Goal: Contribute content: Add original content to the website for others to see

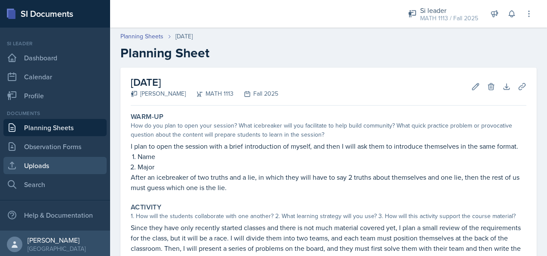
click at [55, 164] on link "Uploads" at bounding box center [54, 165] width 103 height 17
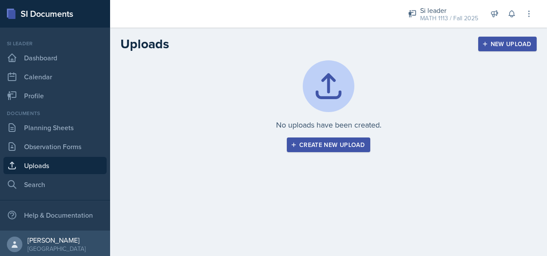
click at [334, 143] on div "Create new upload" at bounding box center [329, 144] width 72 height 7
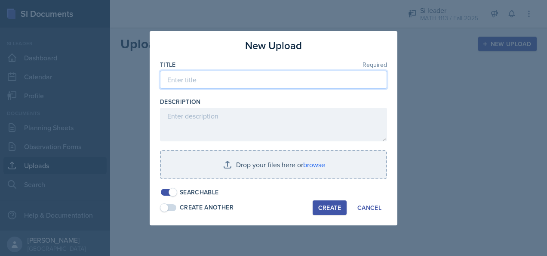
click at [241, 83] on input at bounding box center [273, 80] width 227 height 18
type input "Session 1 Prerequisites"
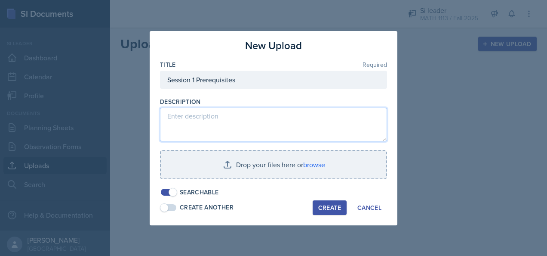
click at [223, 128] on textarea at bounding box center [273, 125] width 227 height 34
type textarea "P"
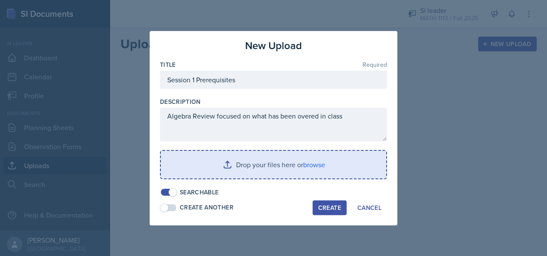
click at [200, 166] on input "file" at bounding box center [274, 165] width 226 height 28
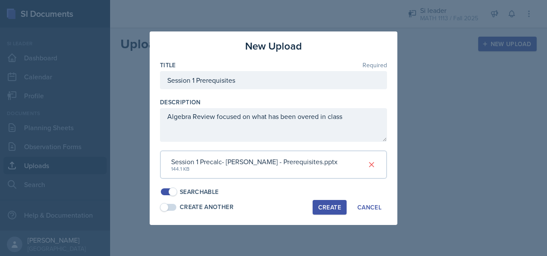
click at [256, 162] on div "Session 1 Precalc- [PERSON_NAME] - Prerequisites.pptx" at bounding box center [254, 161] width 167 height 10
click at [171, 191] on span at bounding box center [173, 191] width 9 height 9
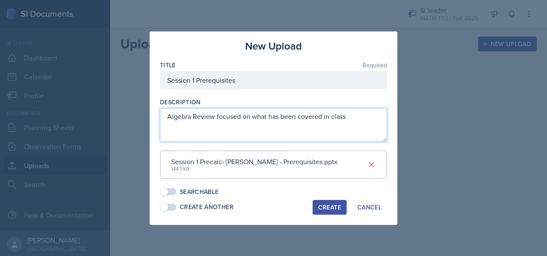
type textarea "Algebra Review focused on what has been covered in class"
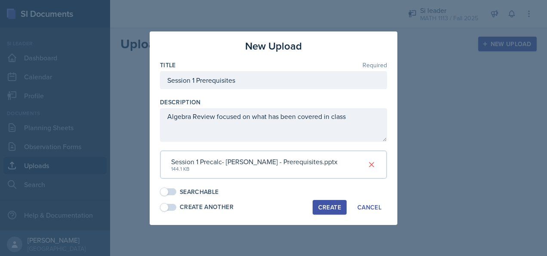
click at [337, 205] on div "Create" at bounding box center [329, 207] width 23 height 7
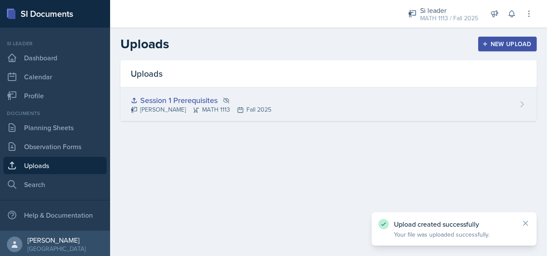
click at [216, 102] on div "Session 1 Prerequisites" at bounding box center [201, 100] width 141 height 12
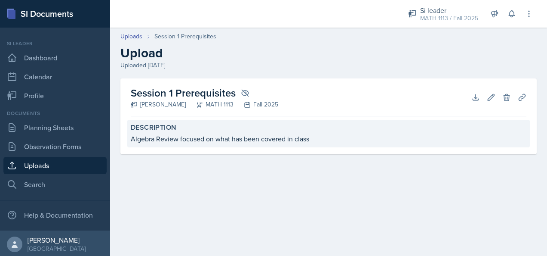
click at [247, 136] on div "Algebra Review focused on what has been covered in class" at bounding box center [329, 138] width 396 height 10
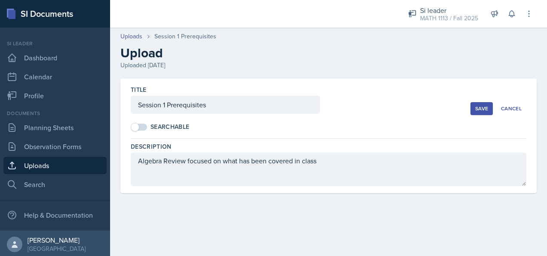
click at [362, 108] on div "Save" at bounding box center [482, 108] width 13 height 7
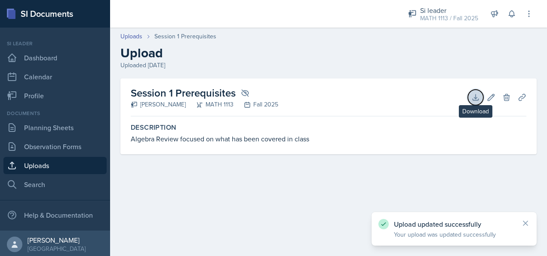
click at [362, 102] on button "Download" at bounding box center [475, 97] width 15 height 15
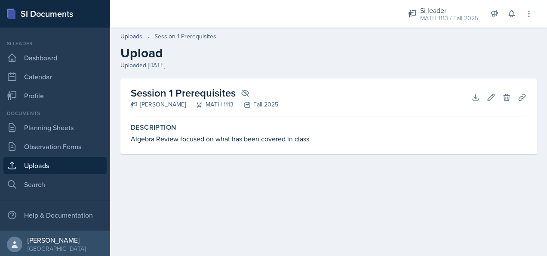
drag, startPoint x: 278, startPoint y: 189, endPoint x: 281, endPoint y: 185, distance: 5.2
click at [278, 189] on main "Uploads Session 1 Prerequisites Upload Uploaded [DATE] Session 1 Prerequisites …" at bounding box center [328, 142] width 437 height 228
click at [46, 128] on link "Planning Sheets" at bounding box center [54, 127] width 103 height 17
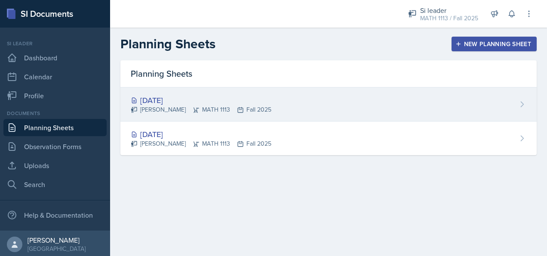
click at [235, 99] on div "[DATE]" at bounding box center [201, 100] width 141 height 12
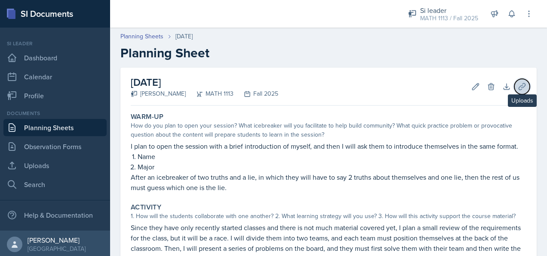
click at [362, 84] on icon at bounding box center [522, 86] width 9 height 9
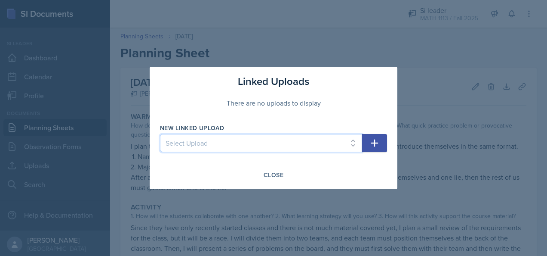
click at [291, 146] on select "Select Upload Session 1 Prerequisites" at bounding box center [261, 143] width 202 height 18
select select "63410a7a-619e-4eb5-ab4b-a34f34c8ea6d"
click at [160, 134] on select "Select Upload Session 1 Prerequisites" at bounding box center [261, 143] width 202 height 18
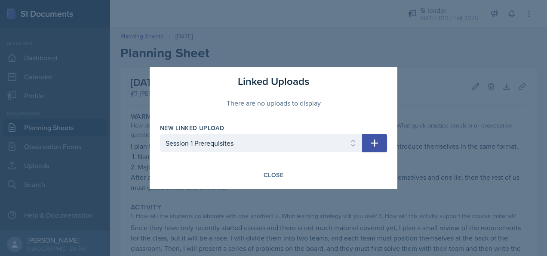
click at [362, 142] on button "button" at bounding box center [374, 143] width 25 height 18
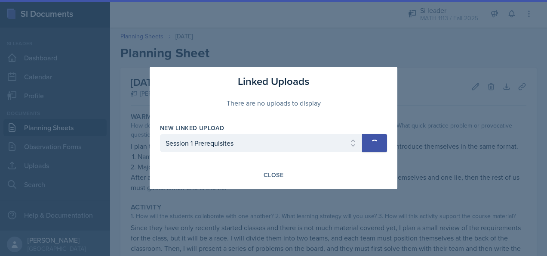
select select
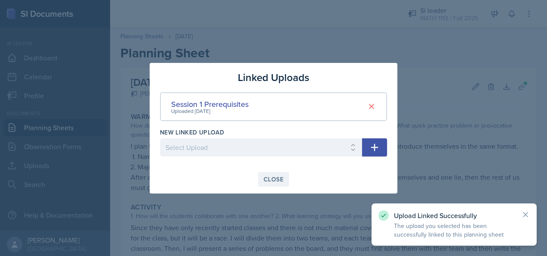
click at [273, 176] on div "Close" at bounding box center [274, 179] width 20 height 7
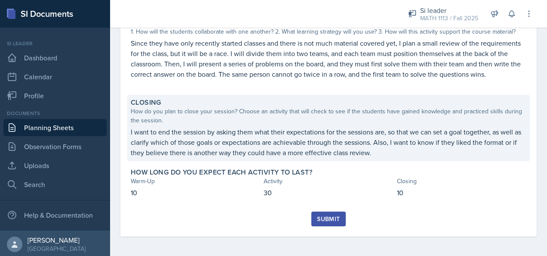
scroll to position [195, 0]
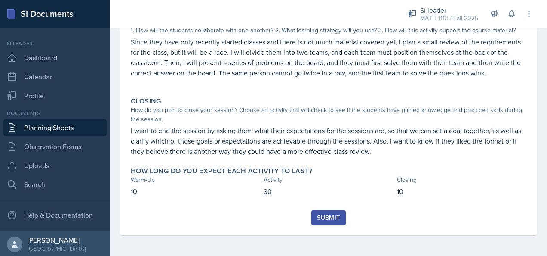
click at [323, 219] on div "Submit" at bounding box center [328, 217] width 23 height 7
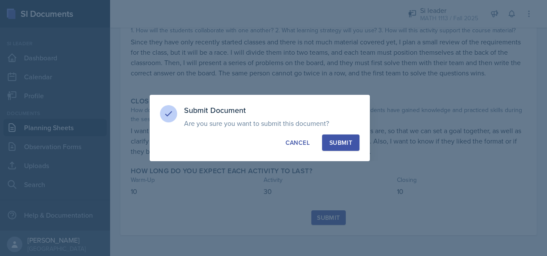
click at [356, 145] on button "Submit" at bounding box center [340, 142] width 37 height 16
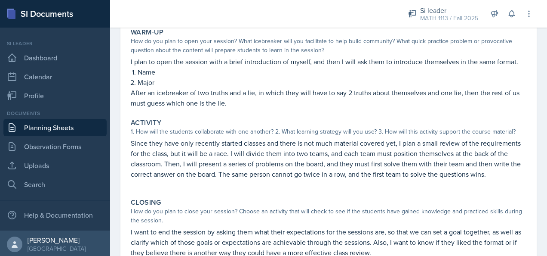
scroll to position [0, 0]
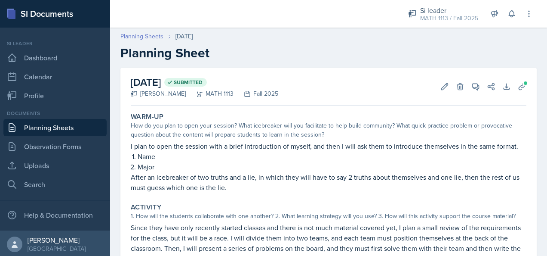
click at [151, 35] on link "Planning Sheets" at bounding box center [142, 36] width 43 height 9
